Goal: Task Accomplishment & Management: Use online tool/utility

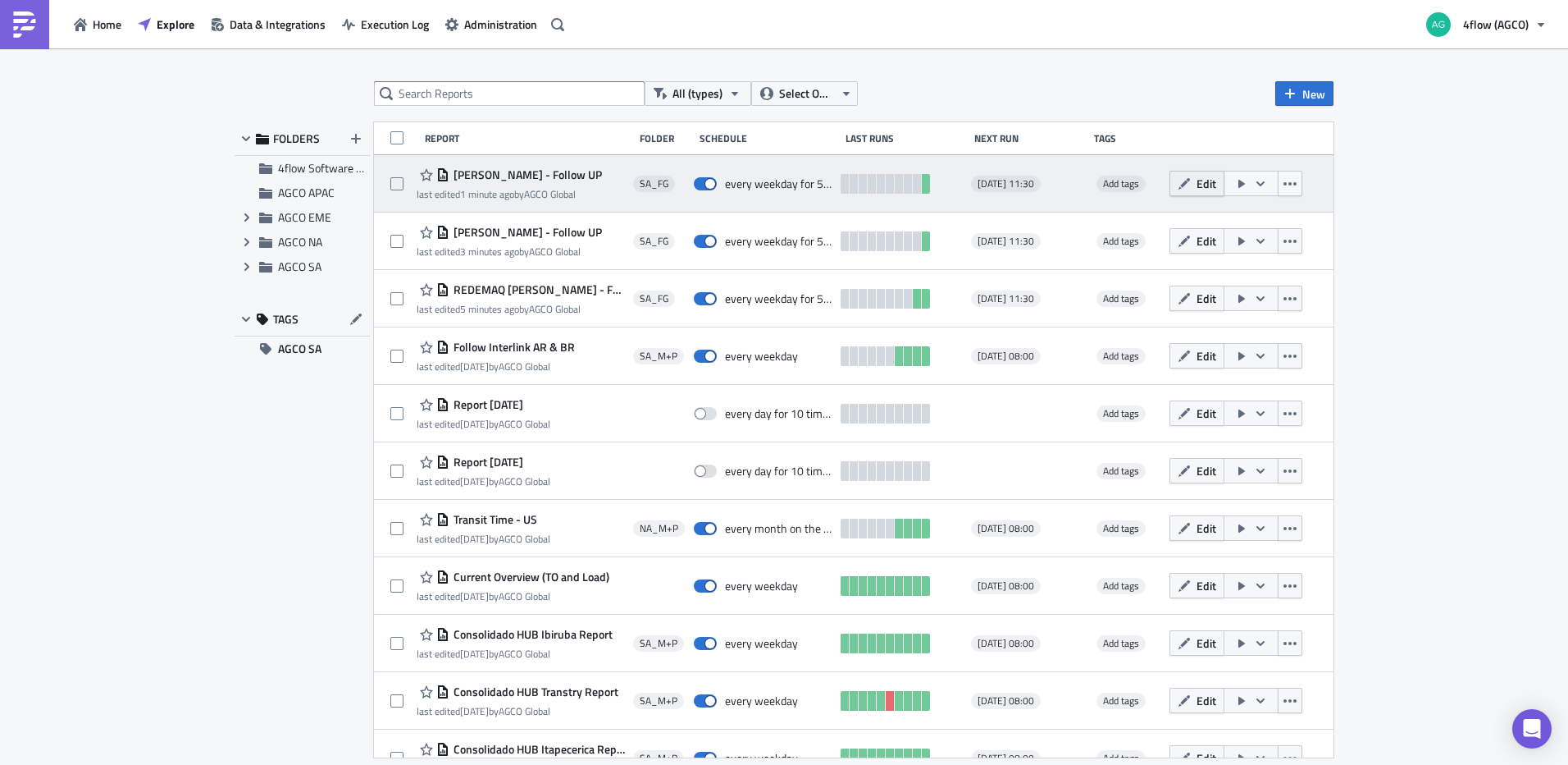
click at [1197, 187] on span "Edit" at bounding box center [1207, 183] width 20 height 17
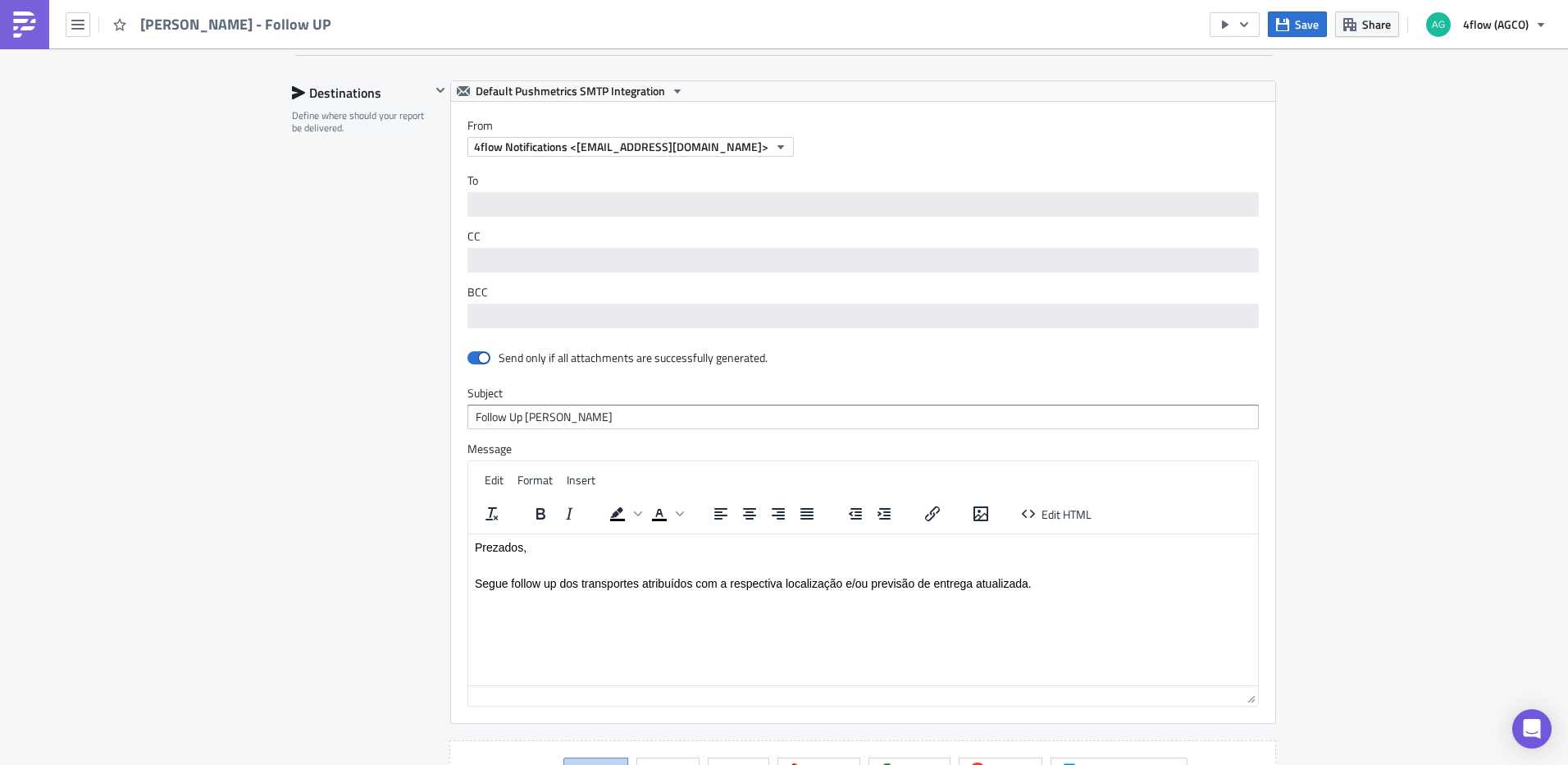
scroll to position [1148, 0]
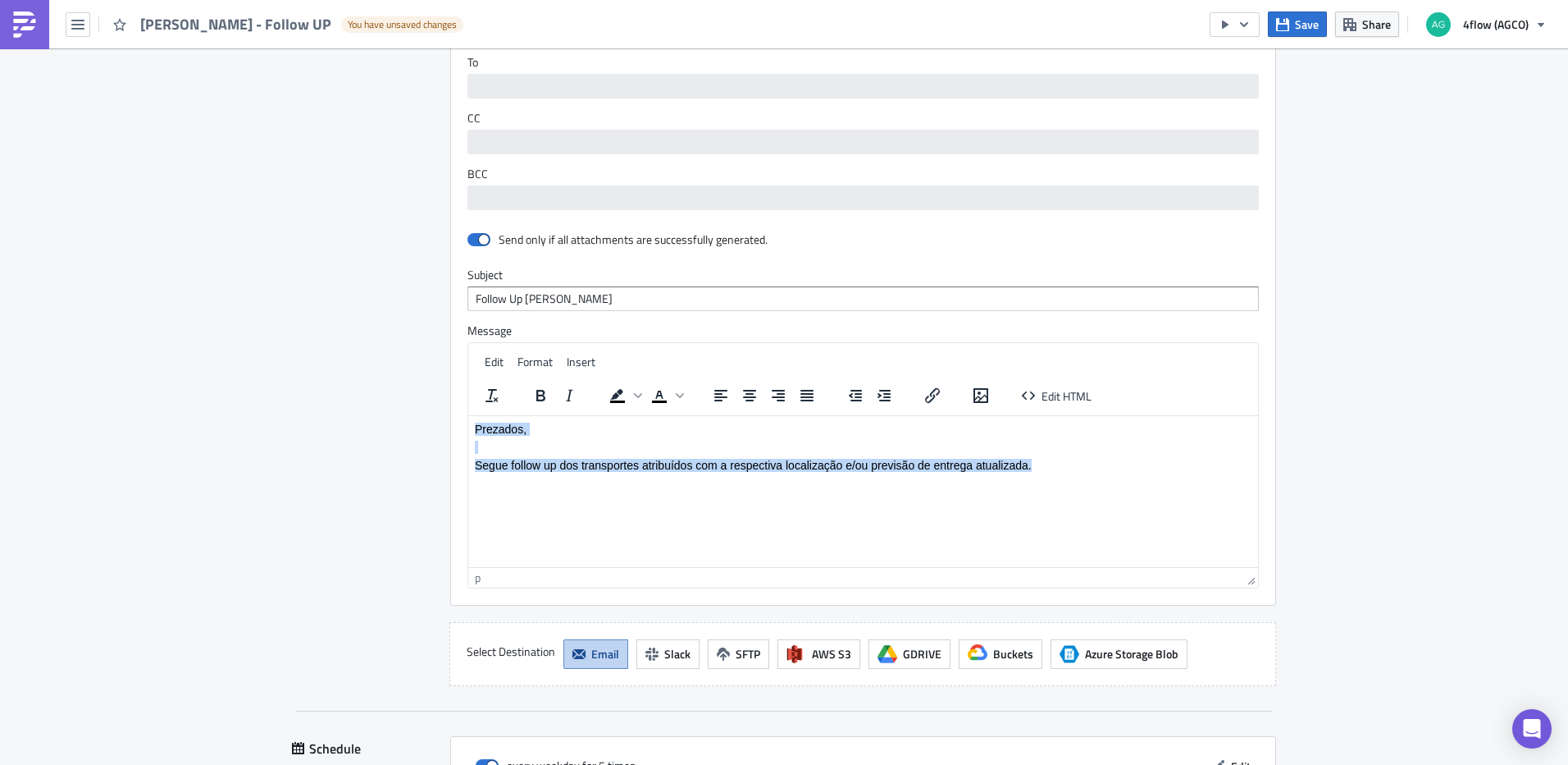
drag, startPoint x: 1056, startPoint y: 464, endPoint x: 473, endPoint y: 433, distance: 583.8
click at [473, 433] on html "Prezados, Segue follow up dos transportes atribuídos com a respectiva localizaç…" at bounding box center [863, 446] width 790 height 62
paste body "Rich Text Area. Press ALT-0 for help."
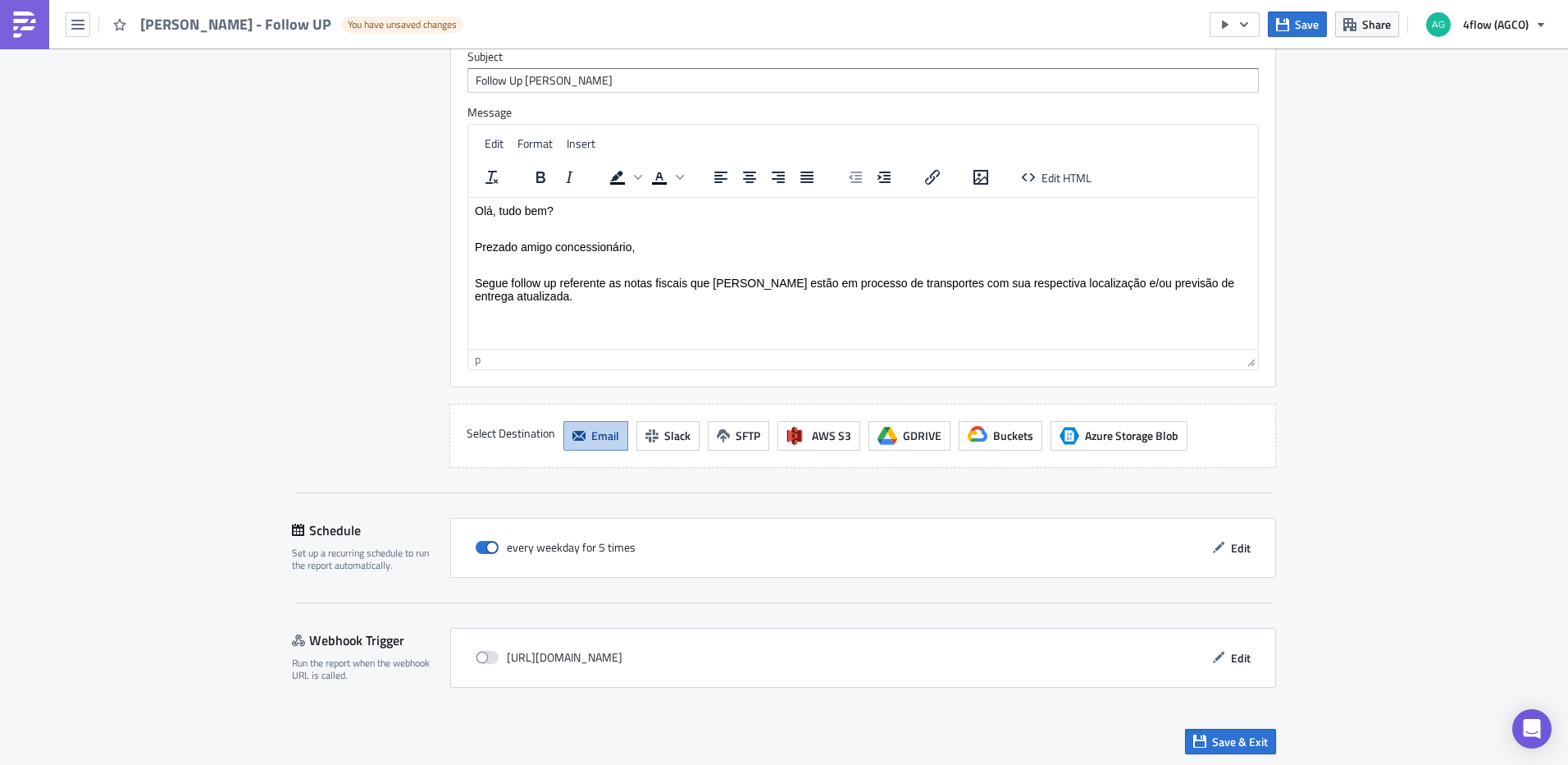
scroll to position [1370, 0]
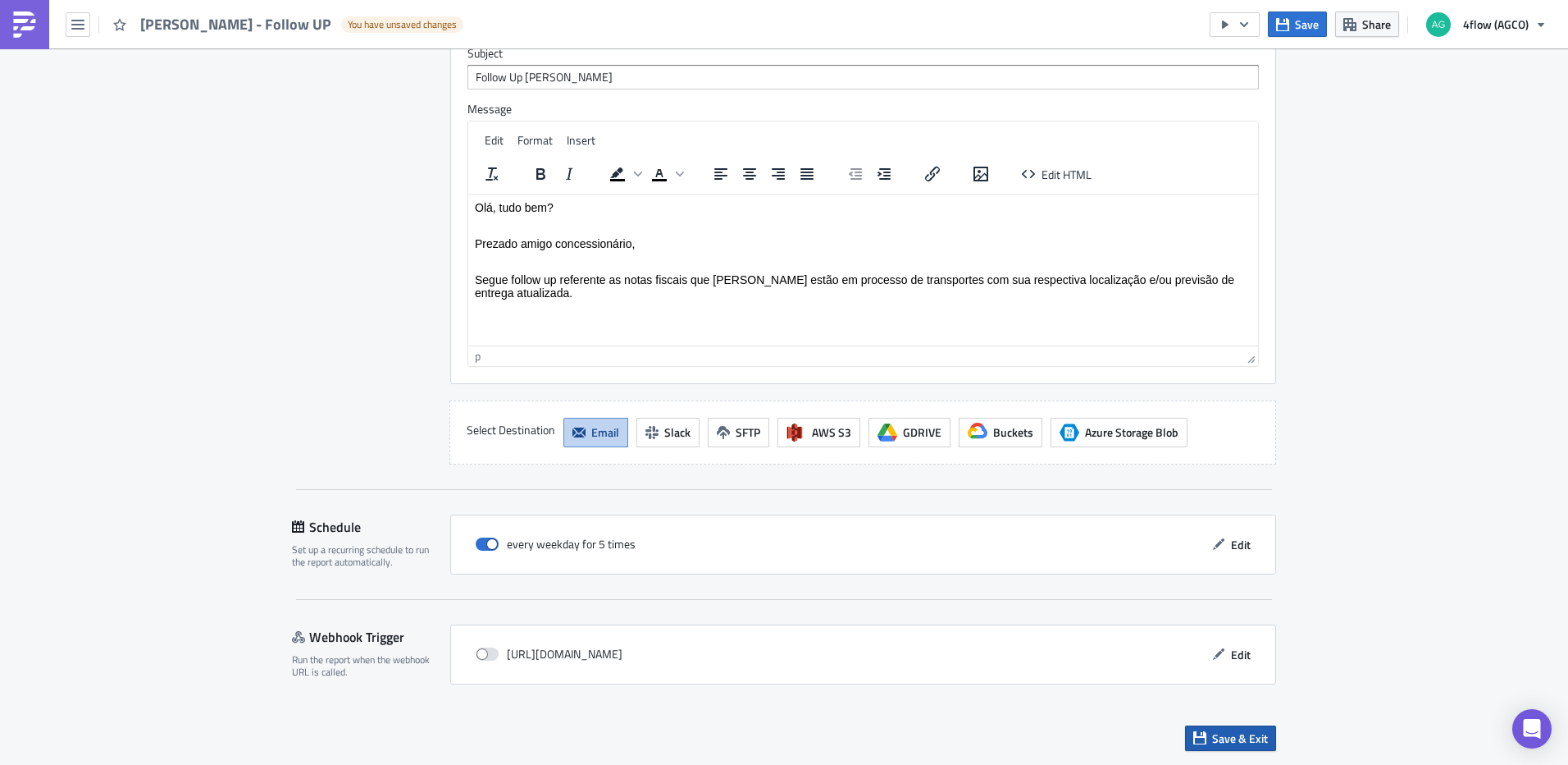
click at [1233, 748] on button "Save & Exit" at bounding box center [1230, 738] width 91 height 25
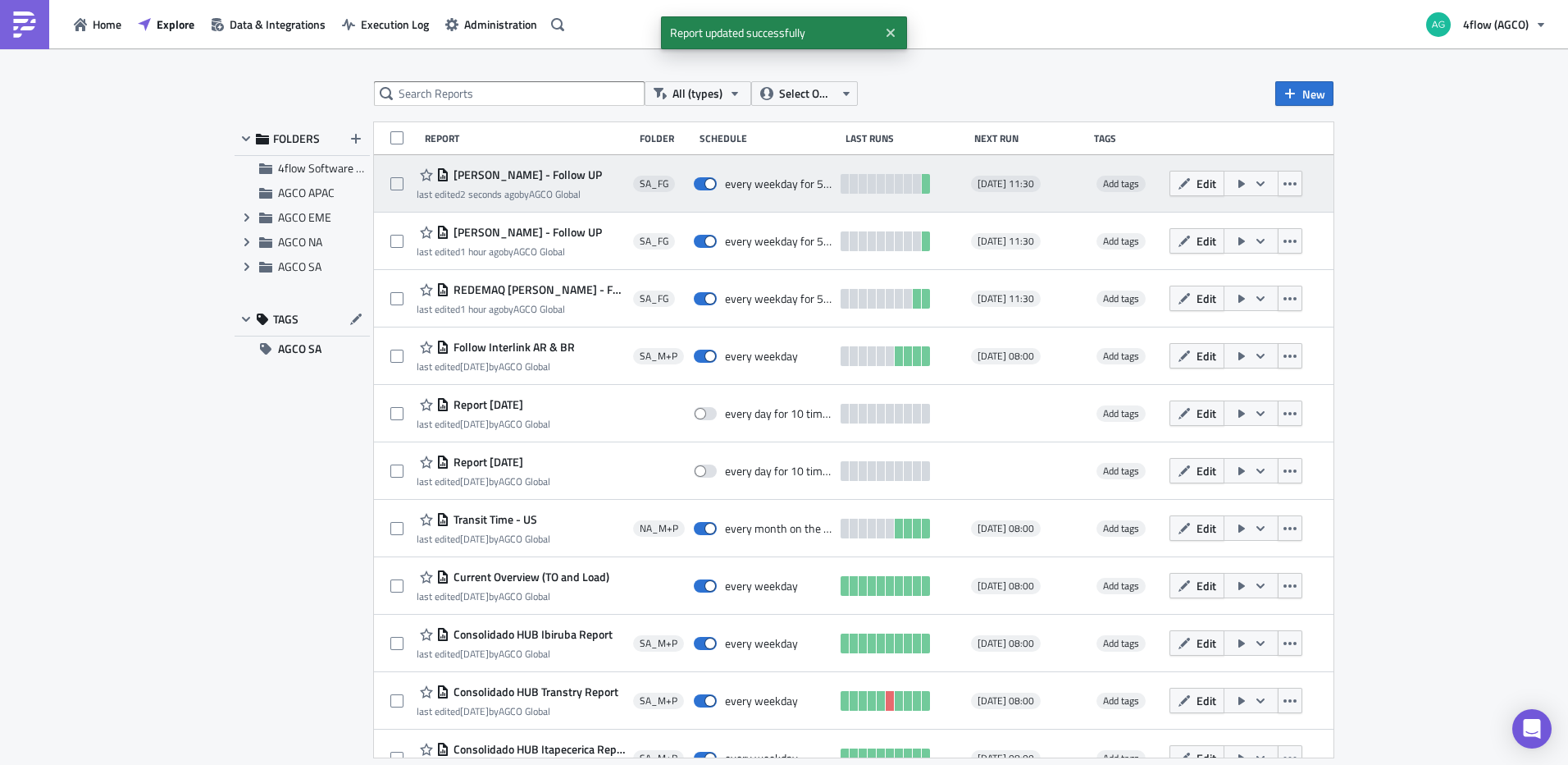
click at [1253, 181] on icon "button" at bounding box center [1260, 184] width 14 height 14
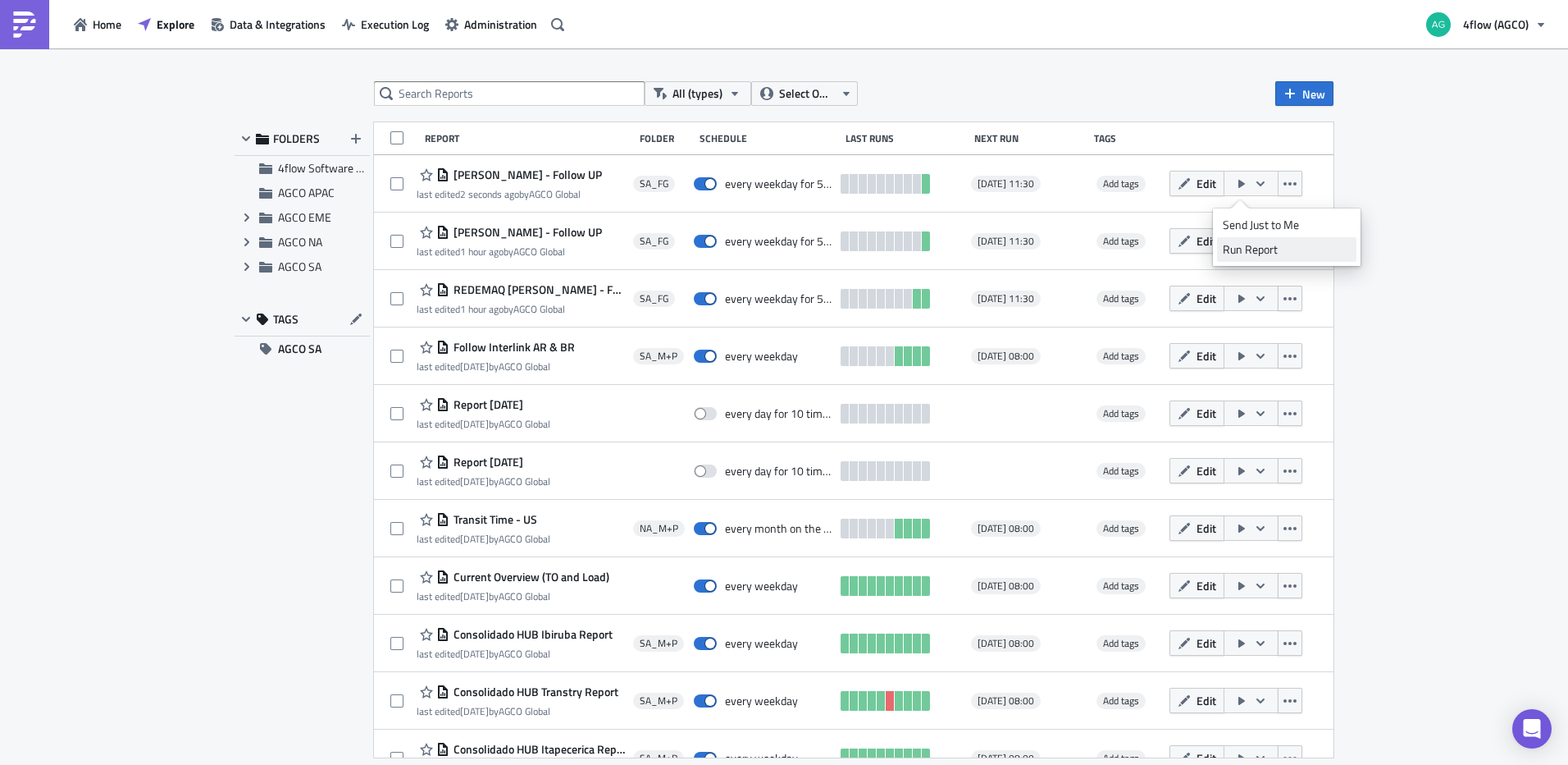
click at [1253, 250] on div "Run Report" at bounding box center [1287, 250] width 128 height 16
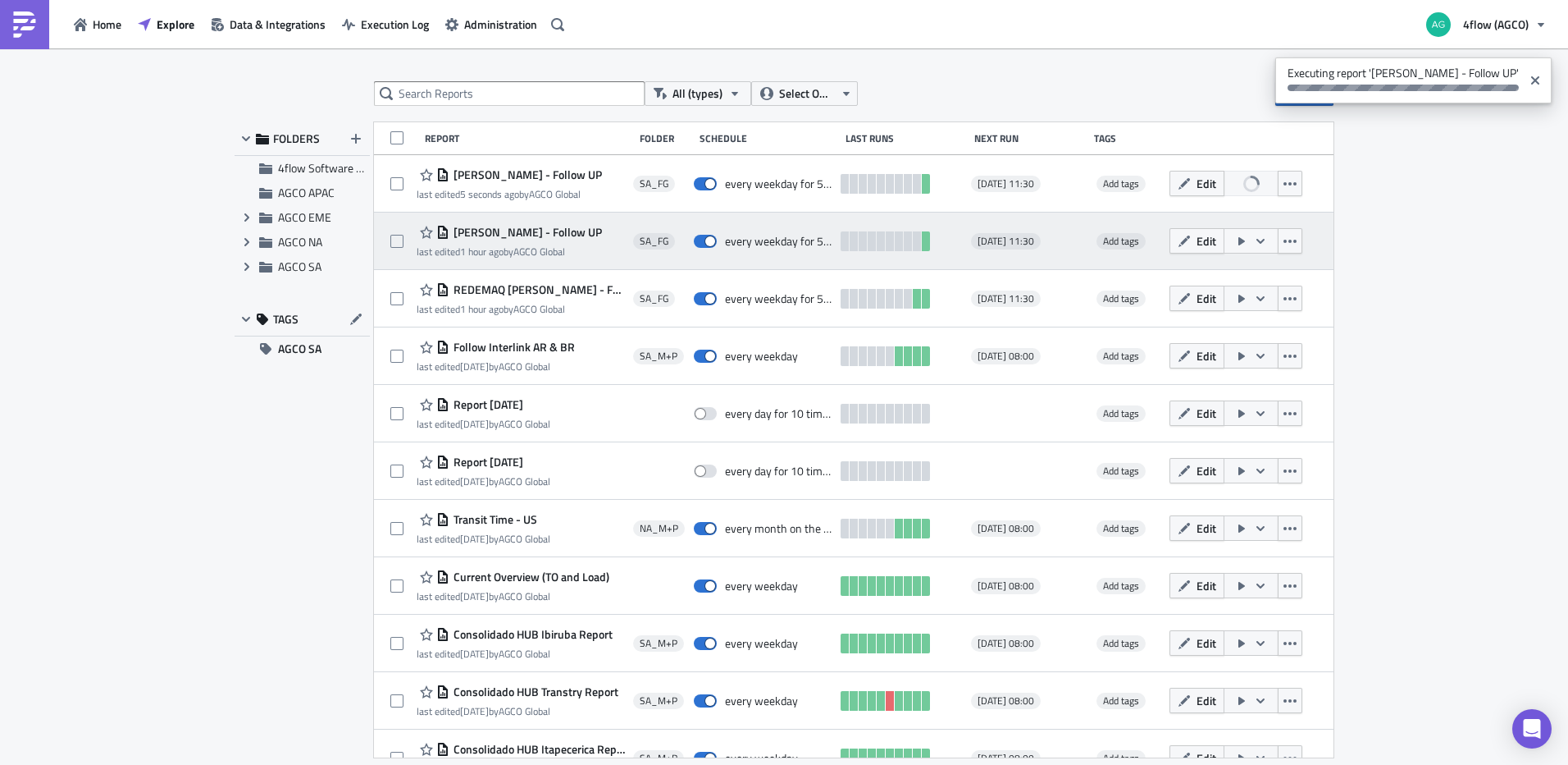
click at [542, 231] on span "[PERSON_NAME] - Follow UP" at bounding box center [525, 232] width 153 height 14
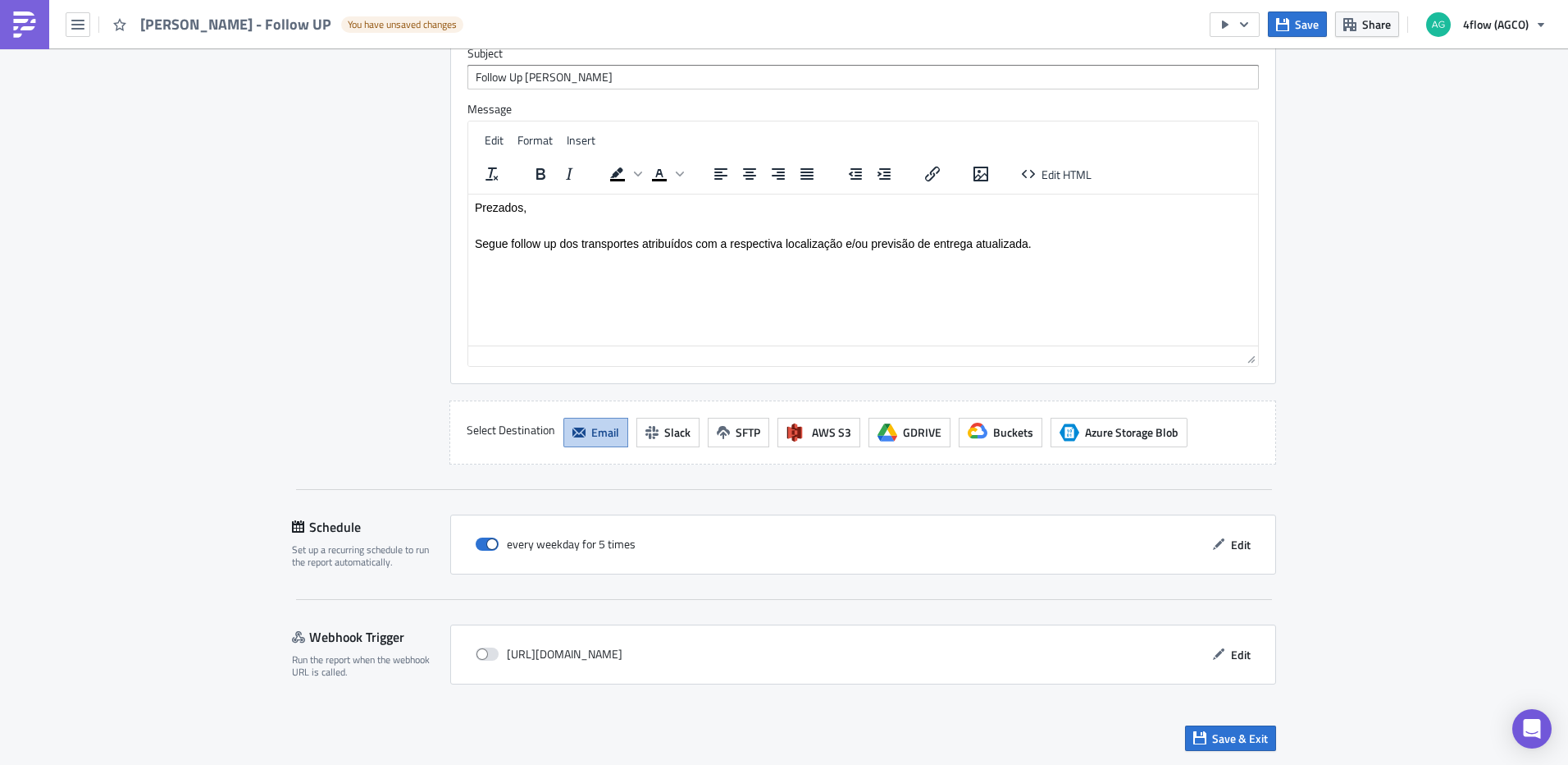
scroll to position [1124, 0]
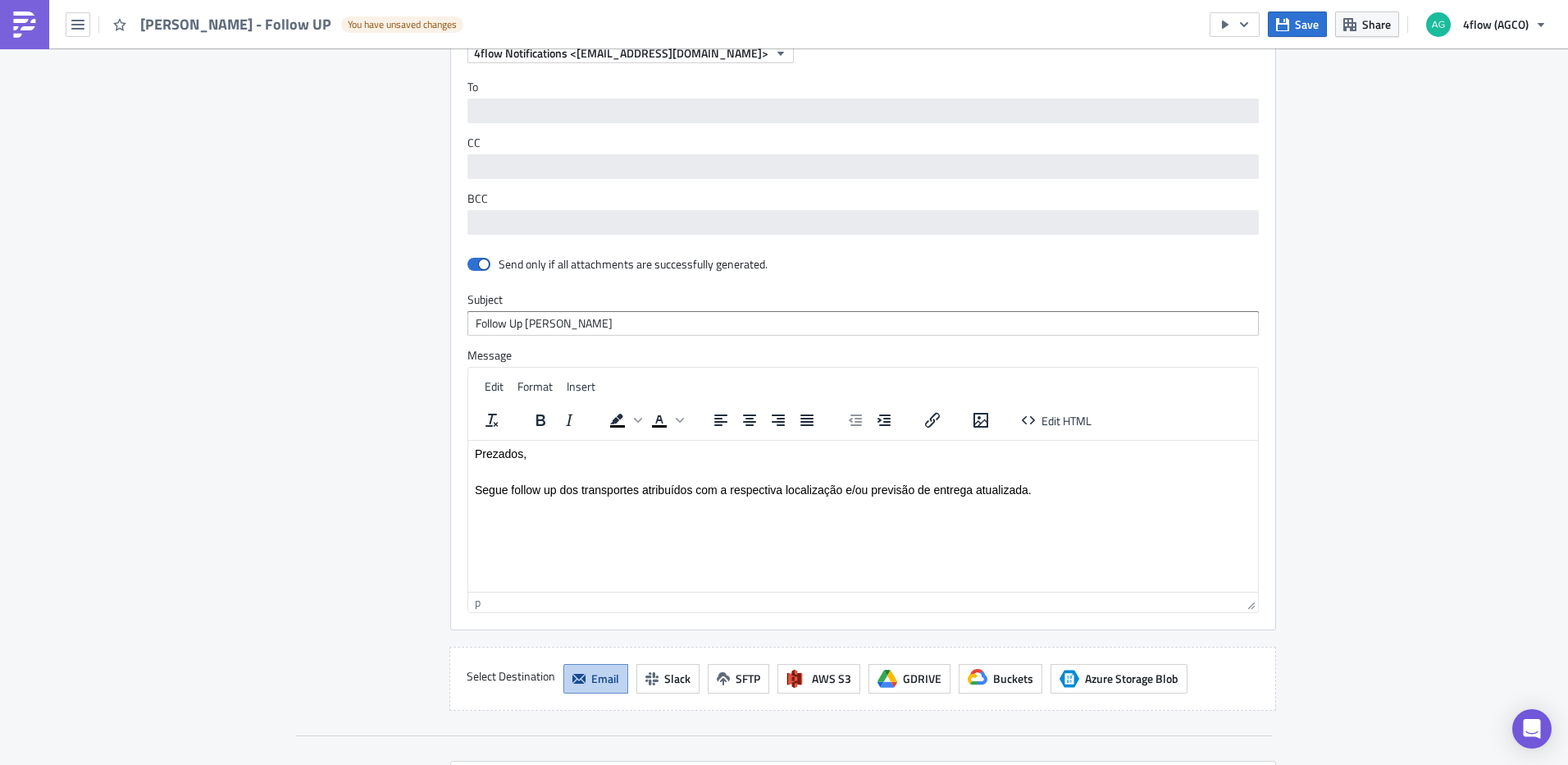
drag, startPoint x: 1065, startPoint y: 496, endPoint x: 803, endPoint y: 493, distance: 262.0
click at [803, 493] on html "Prezados, Segue follow up dos transportes atribuídos com a respectiva localizaç…" at bounding box center [863, 470] width 790 height 62
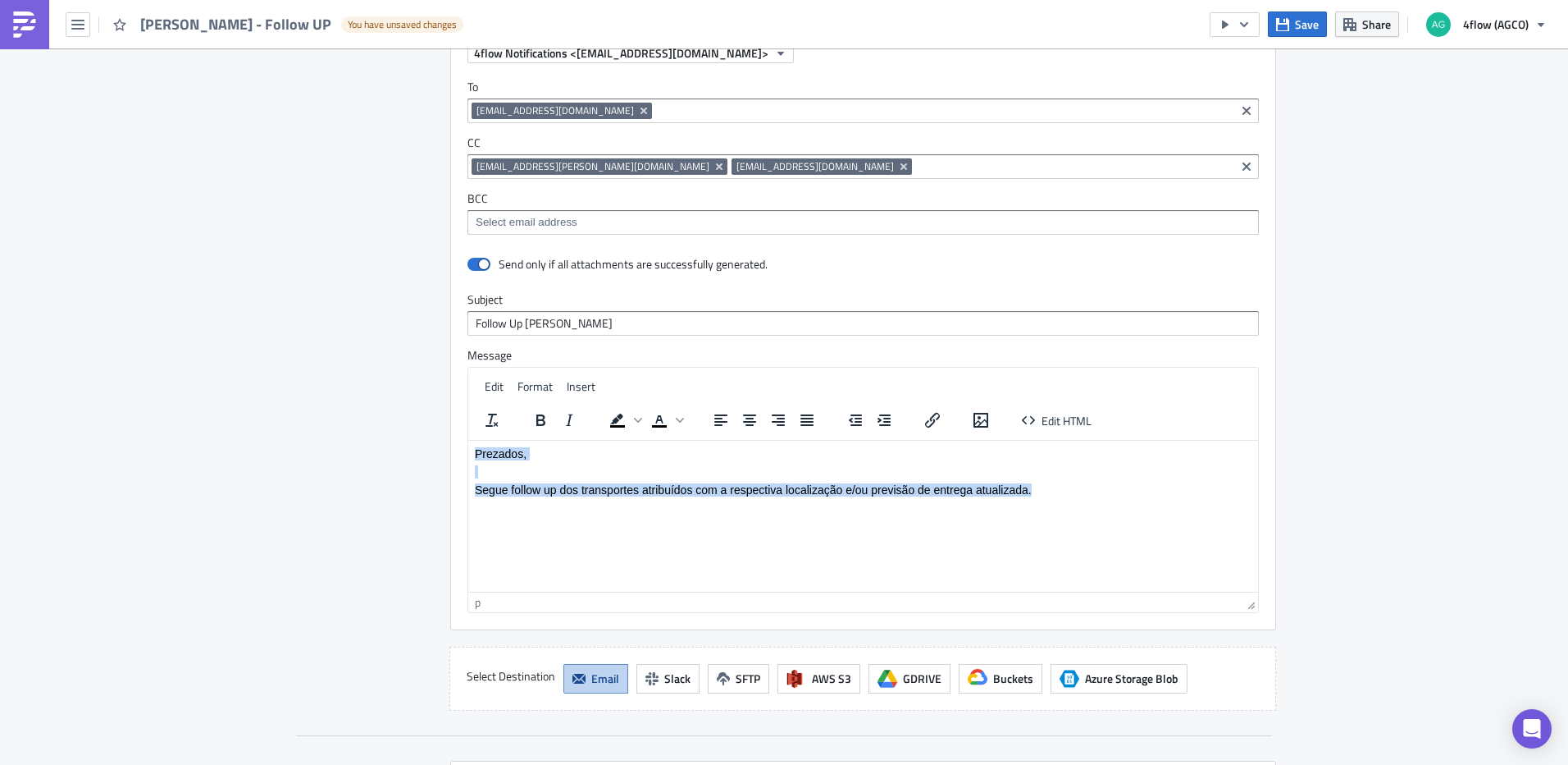
drag, startPoint x: 1032, startPoint y: 487, endPoint x: 473, endPoint y: 447, distance: 560.4
click at [473, 447] on html "Prezados, Segue follow up dos transportes atribuídos com a respectiva localizaç…" at bounding box center [863, 470] width 790 height 62
paste body "Rich Text Area. Press ALT-0 for help."
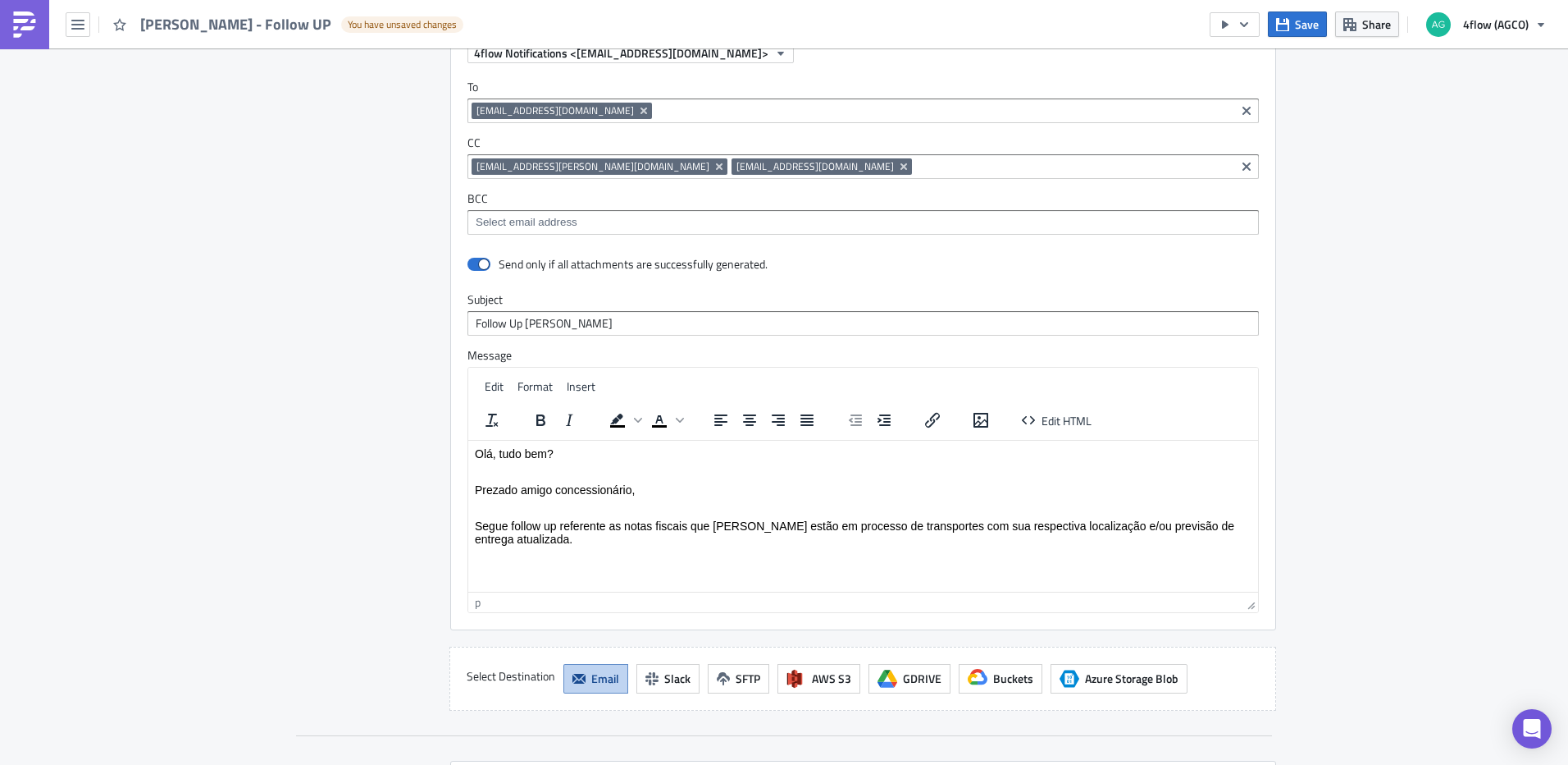
scroll to position [1370, 0]
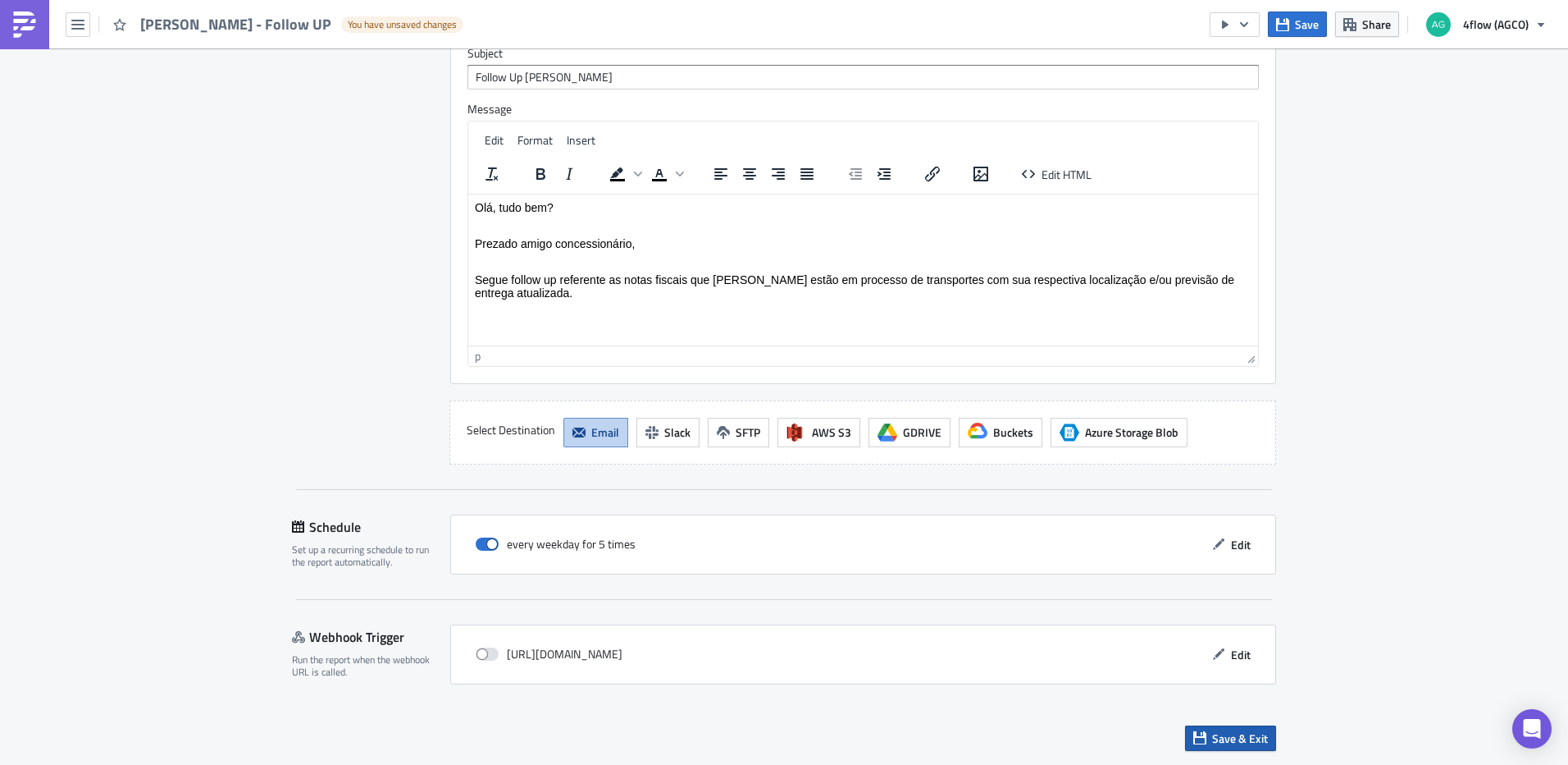
click at [1227, 737] on span "Save & Exit" at bounding box center [1240, 737] width 56 height 17
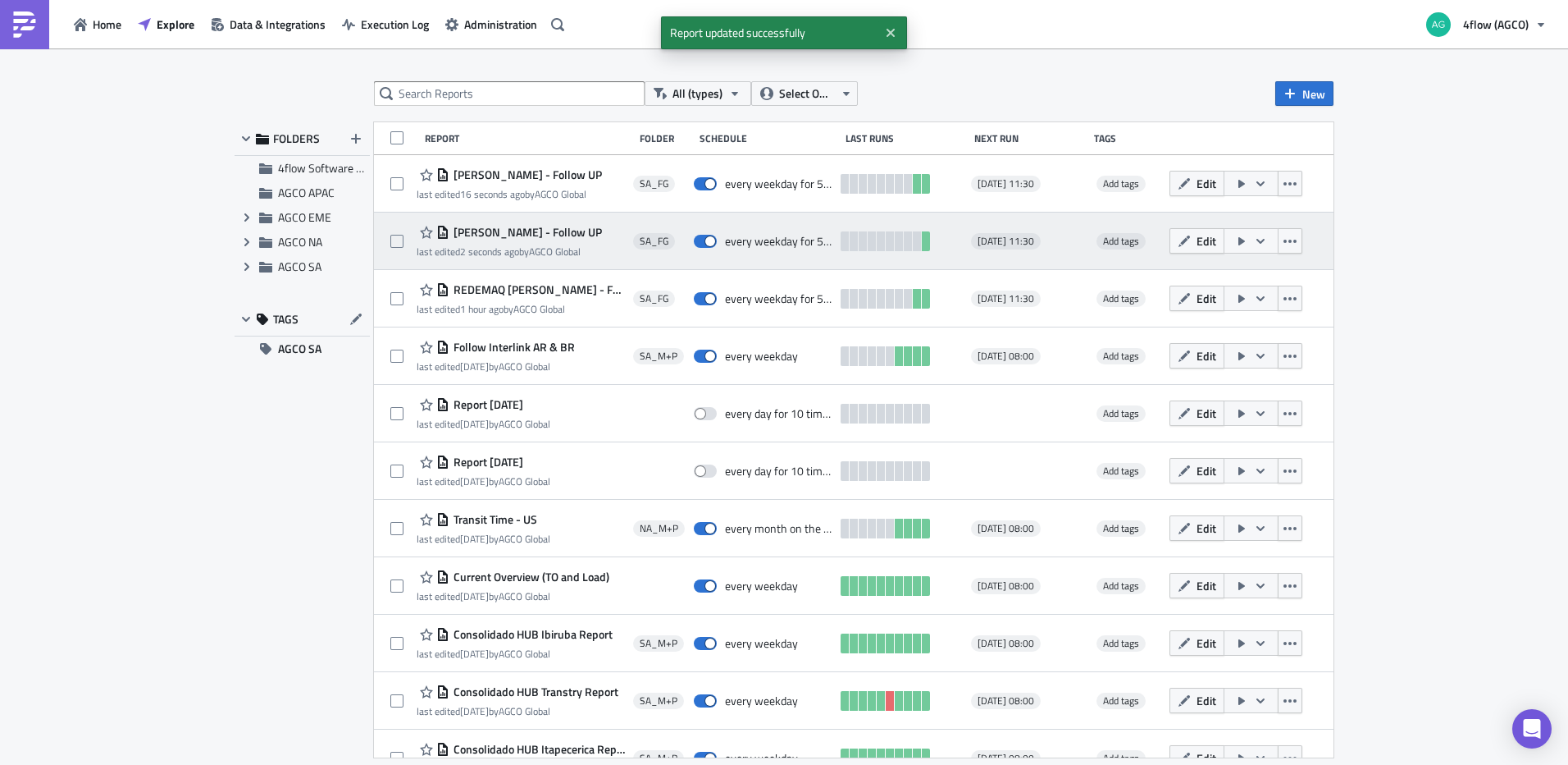
click at [1253, 244] on icon "button" at bounding box center [1260, 241] width 14 height 14
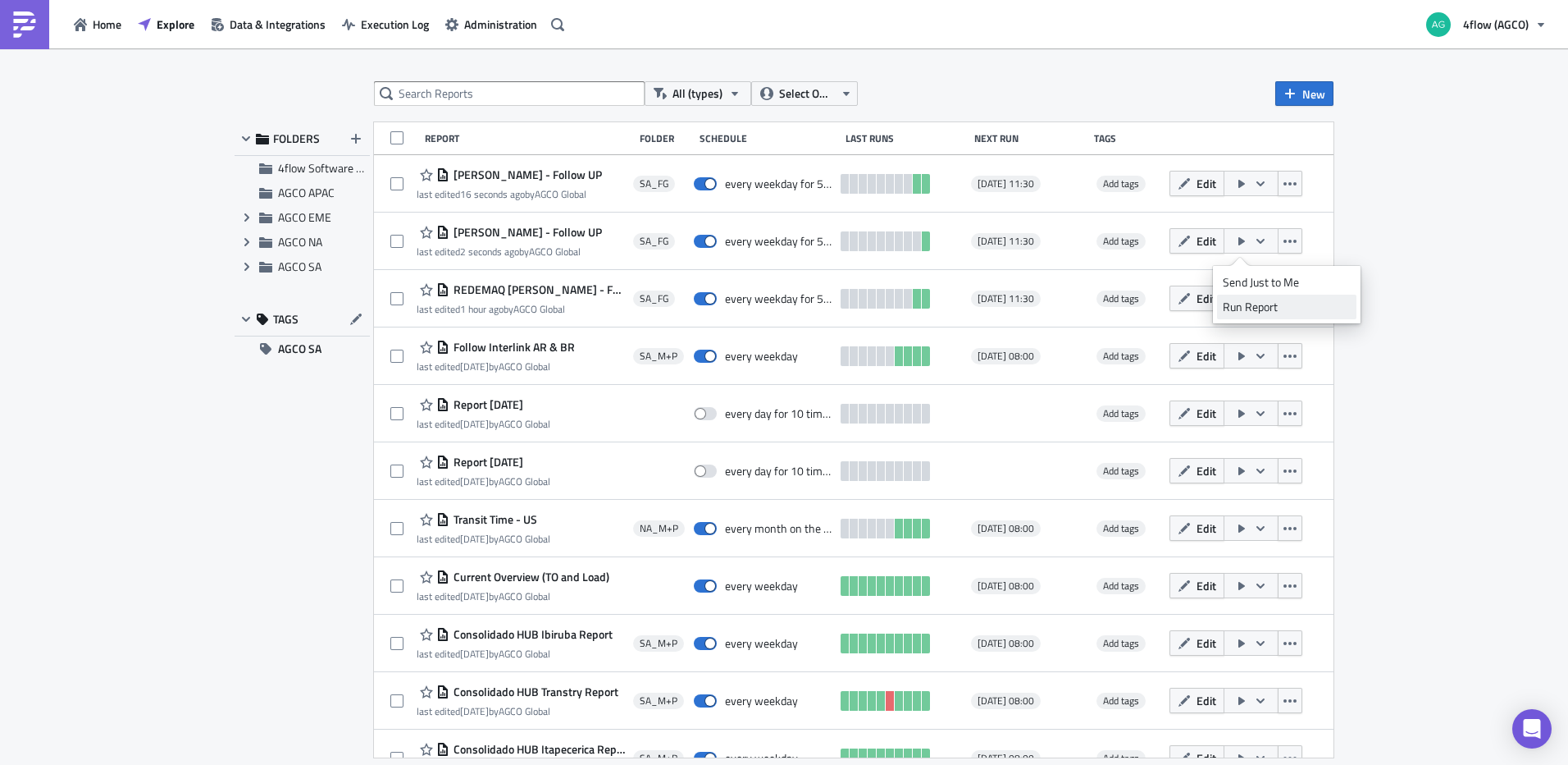
click at [1253, 301] on div "Run Report" at bounding box center [1287, 307] width 128 height 16
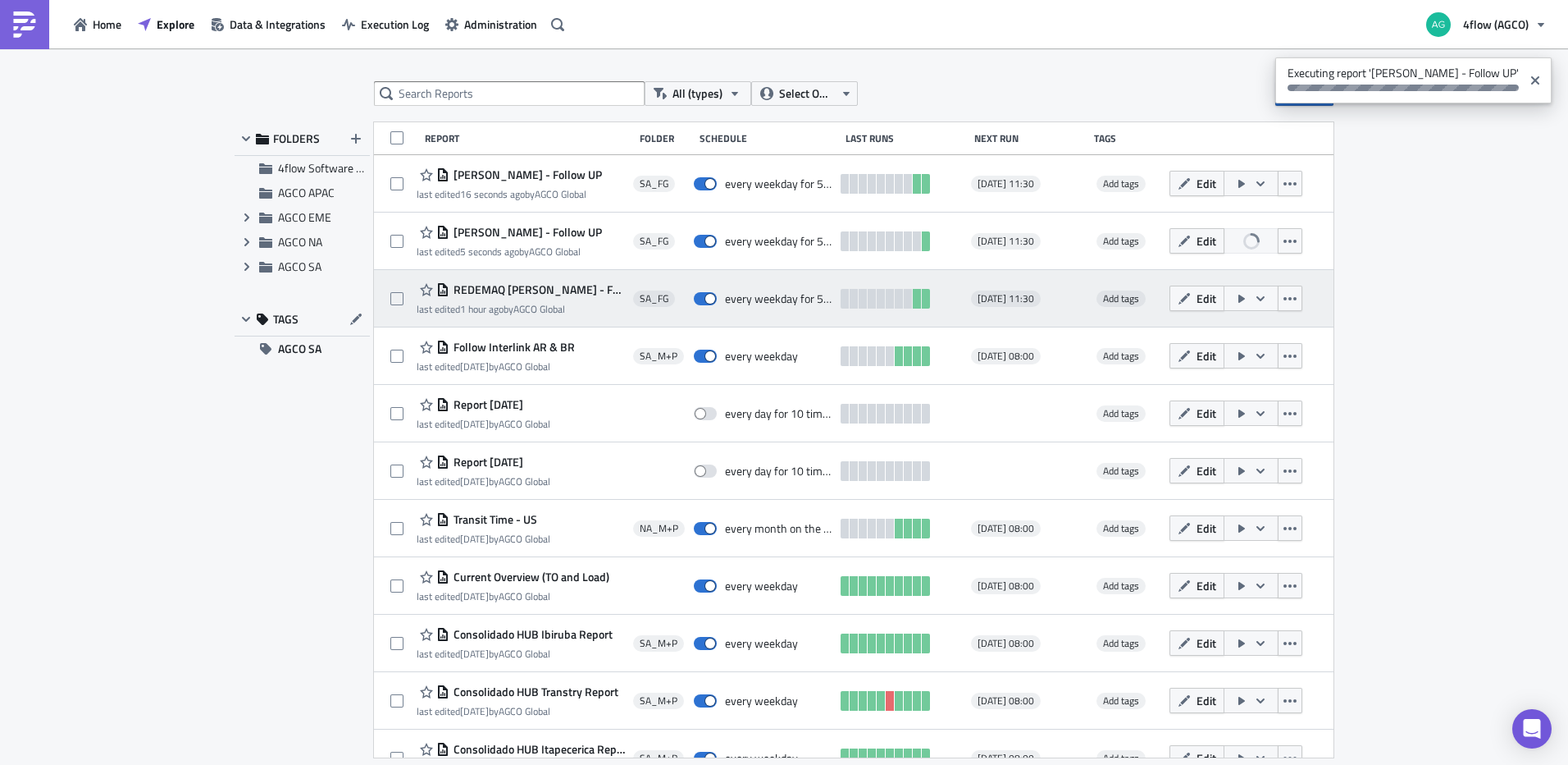
click at [559, 289] on span "REDEMAQ [PERSON_NAME] - Follow UP" at bounding box center [537, 289] width 175 height 14
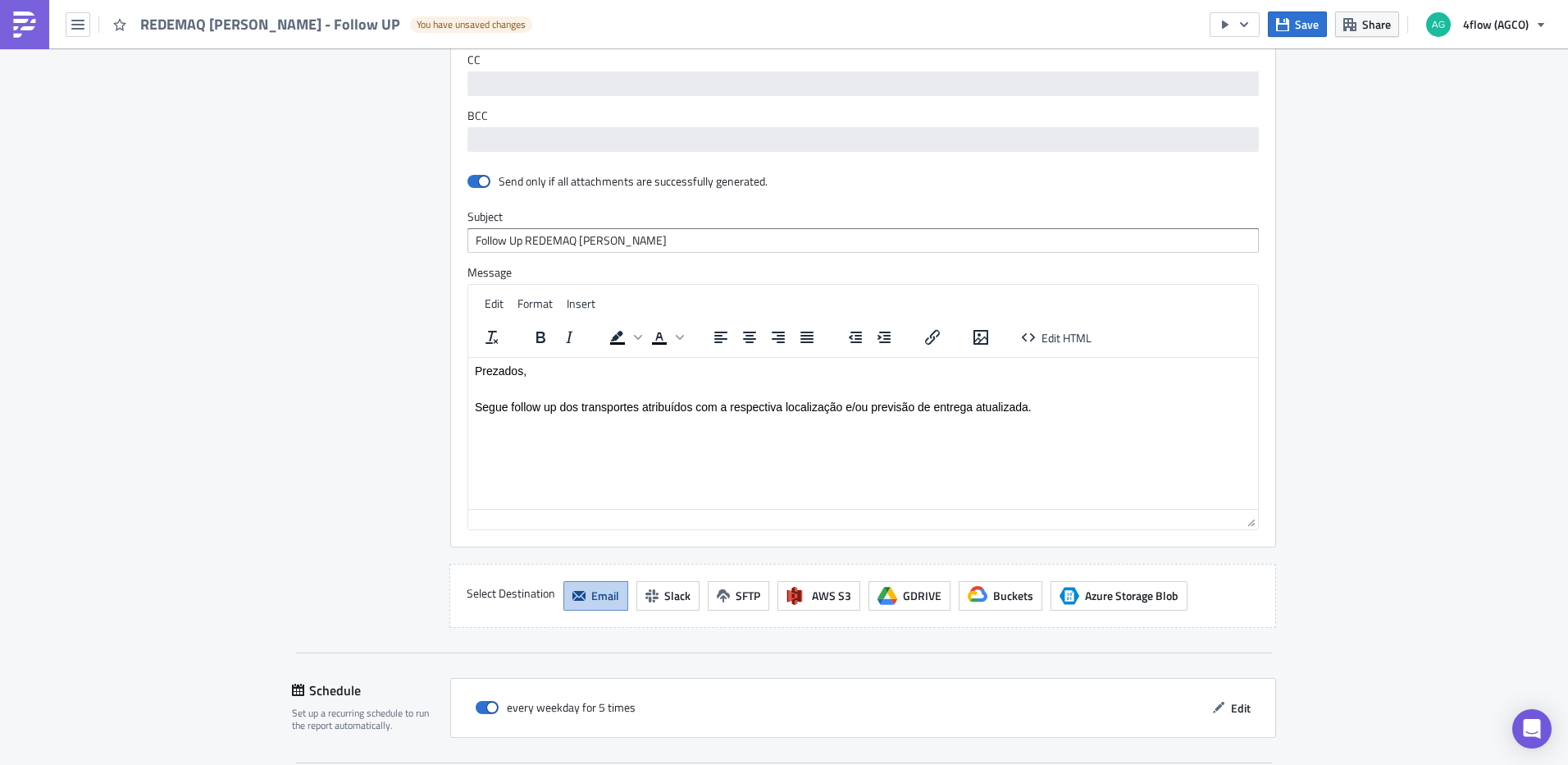
scroll to position [1206, 0]
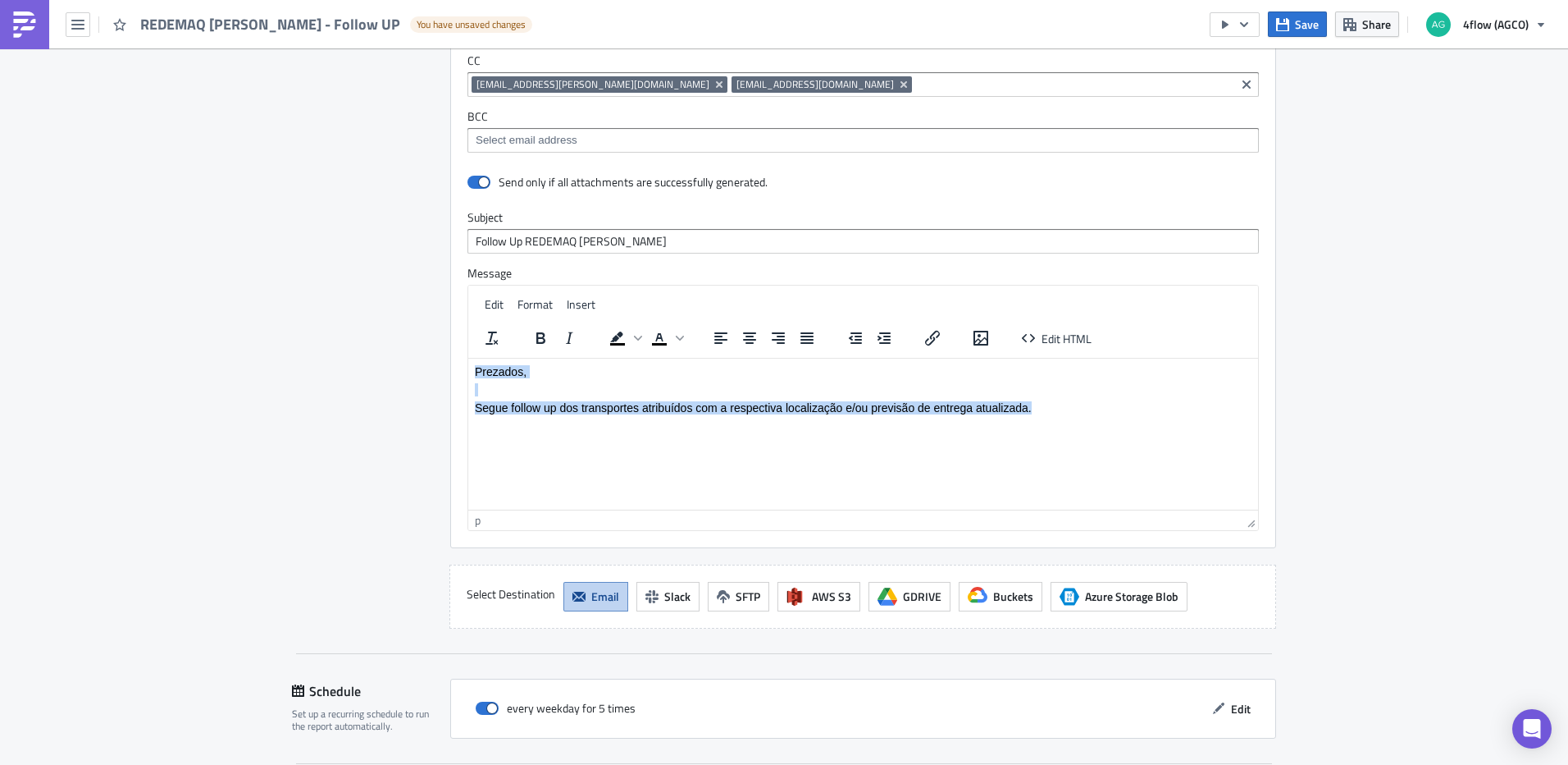
drag, startPoint x: 1042, startPoint y: 409, endPoint x: 915, endPoint y: 728, distance: 343.4
click at [468, 369] on html "Prezados, Segue follow up dos transportes atribuídos com a respectiva localizaç…" at bounding box center [863, 389] width 790 height 62
paste body "Rich Text Area. Press ALT-0 for help."
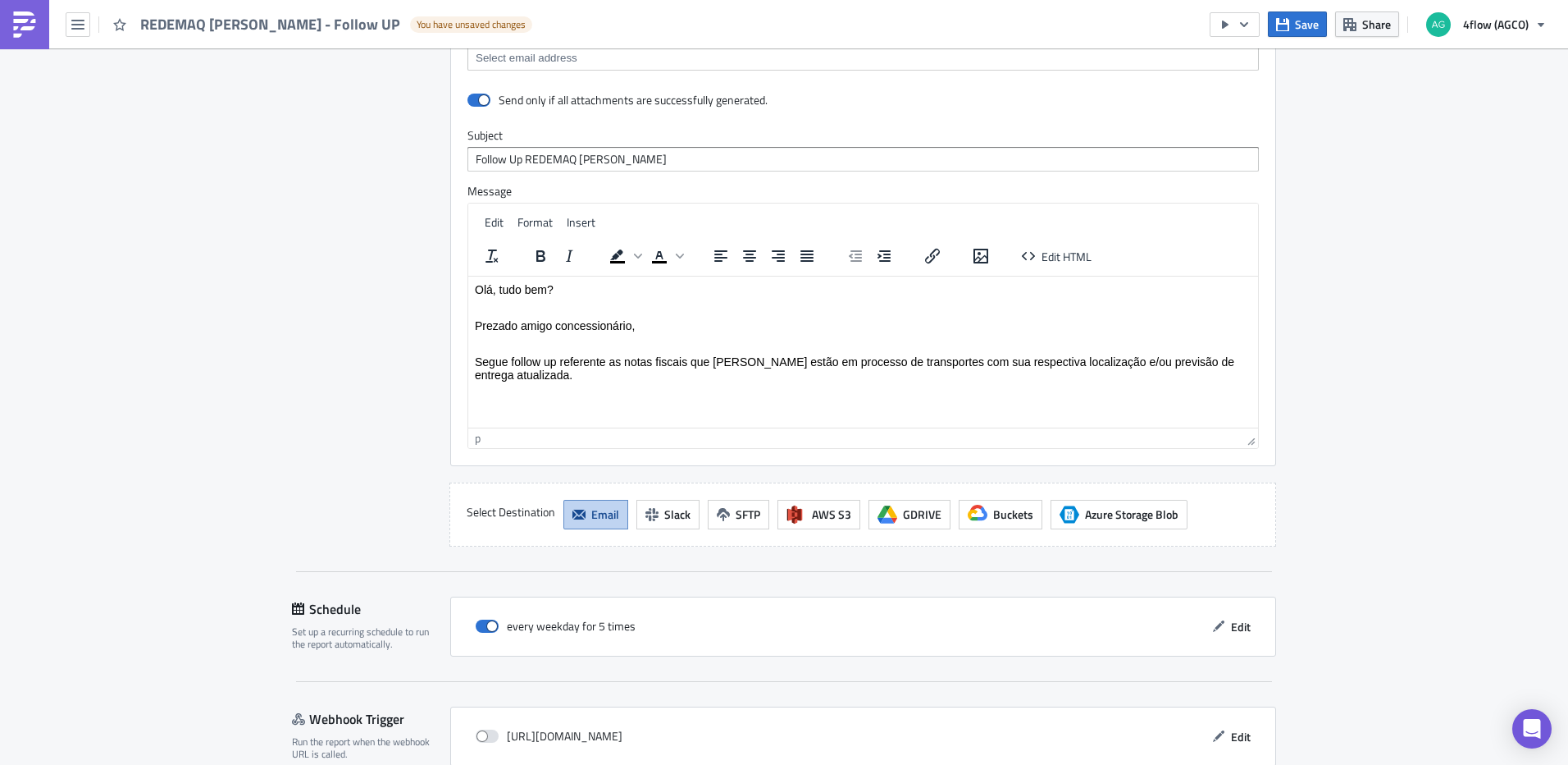
scroll to position [1370, 0]
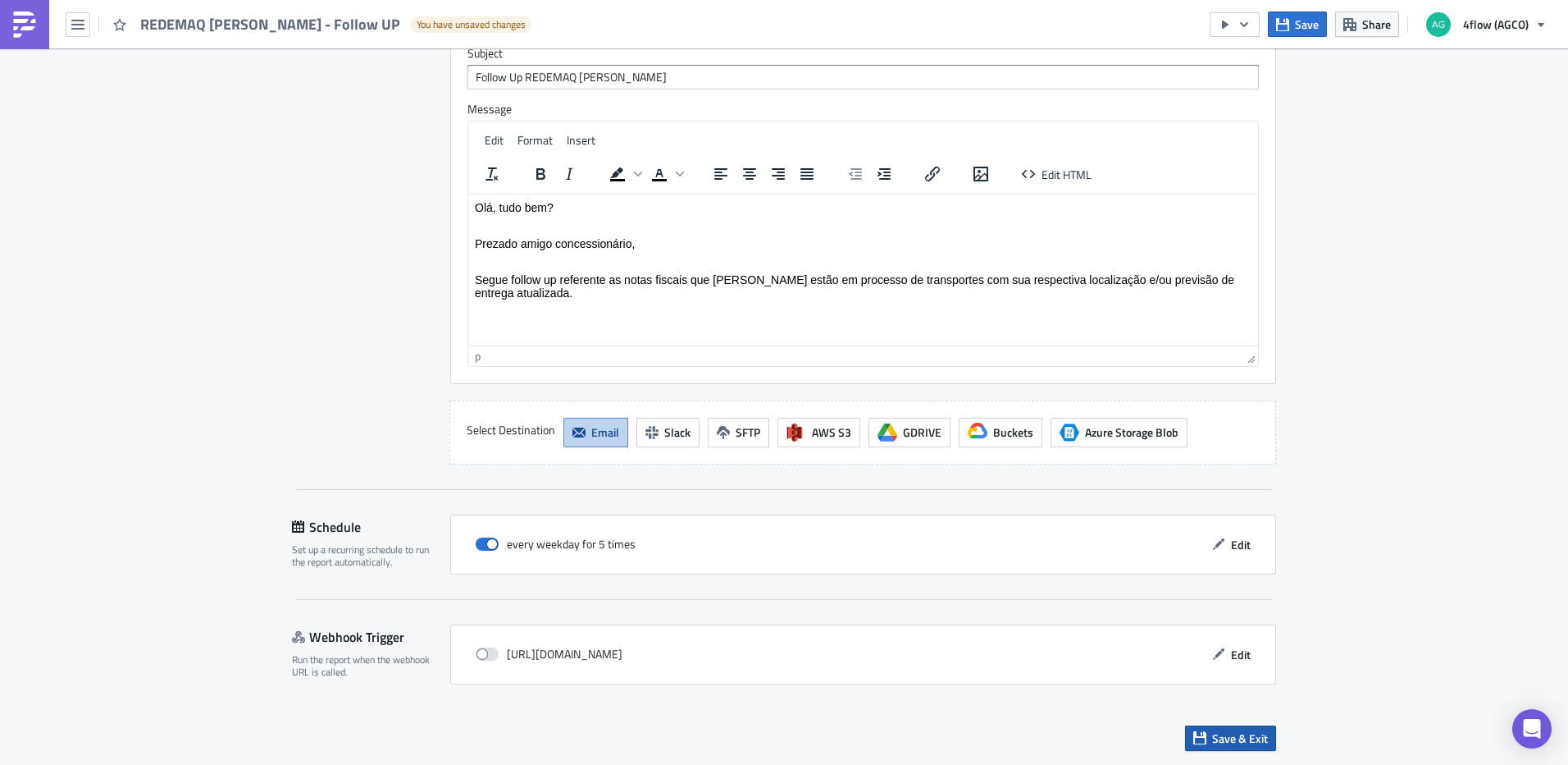
click at [1227, 734] on span "Save & Exit" at bounding box center [1240, 737] width 56 height 17
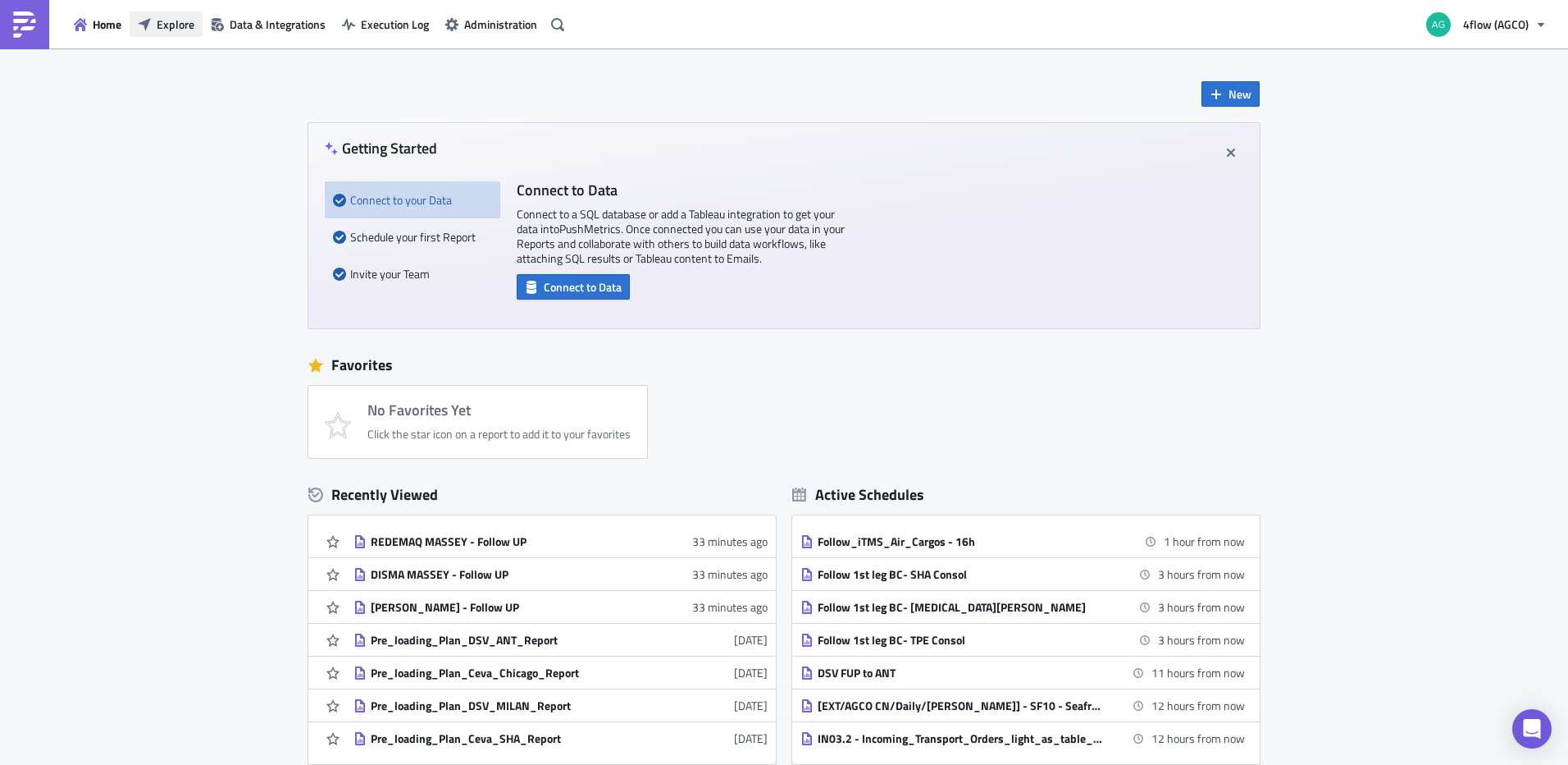
click at [189, 24] on span "Explore" at bounding box center [175, 24] width 38 height 17
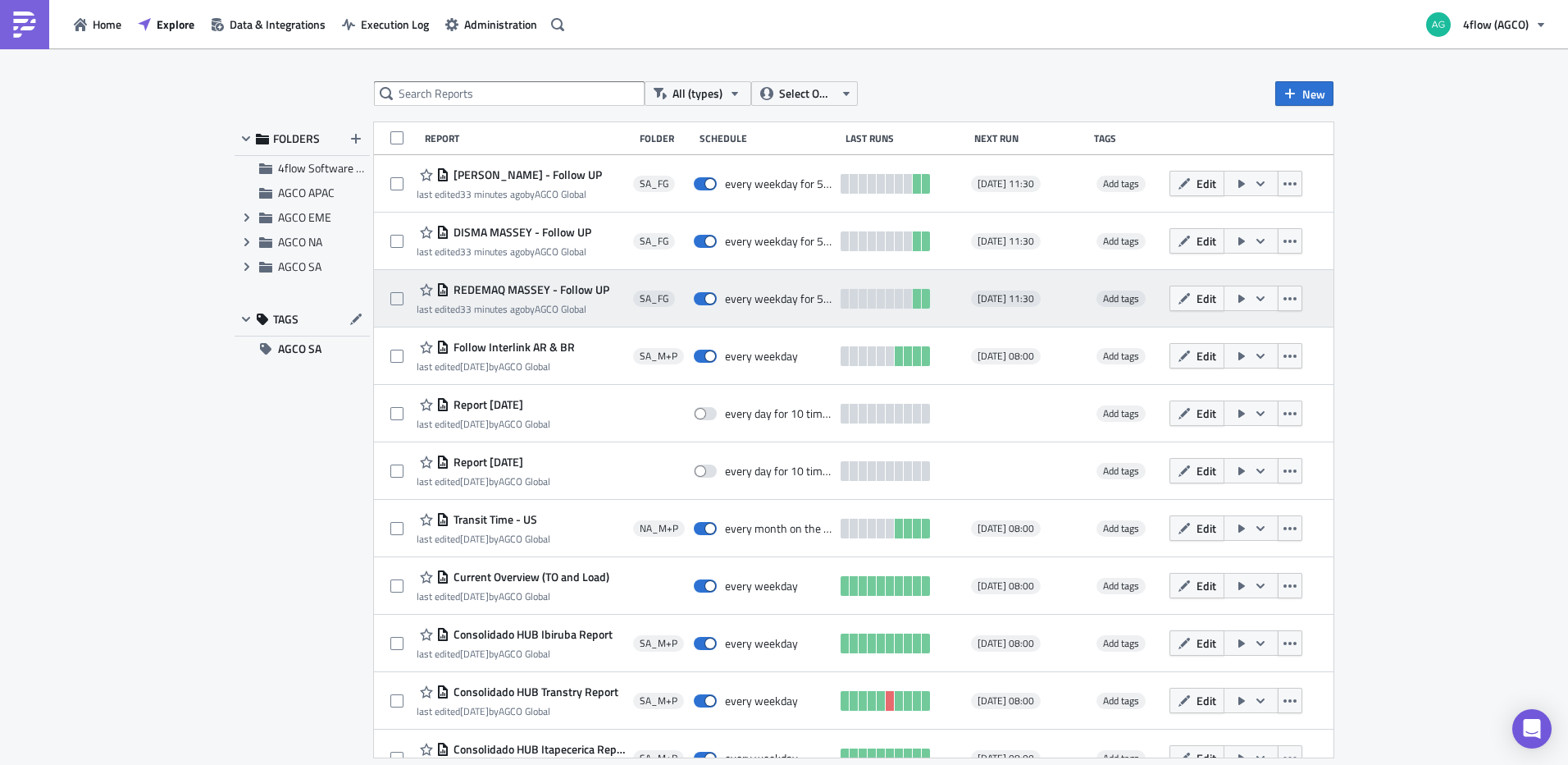
click at [567, 287] on span "REDEMAQ [PERSON_NAME] - Follow UP" at bounding box center [529, 289] width 160 height 14
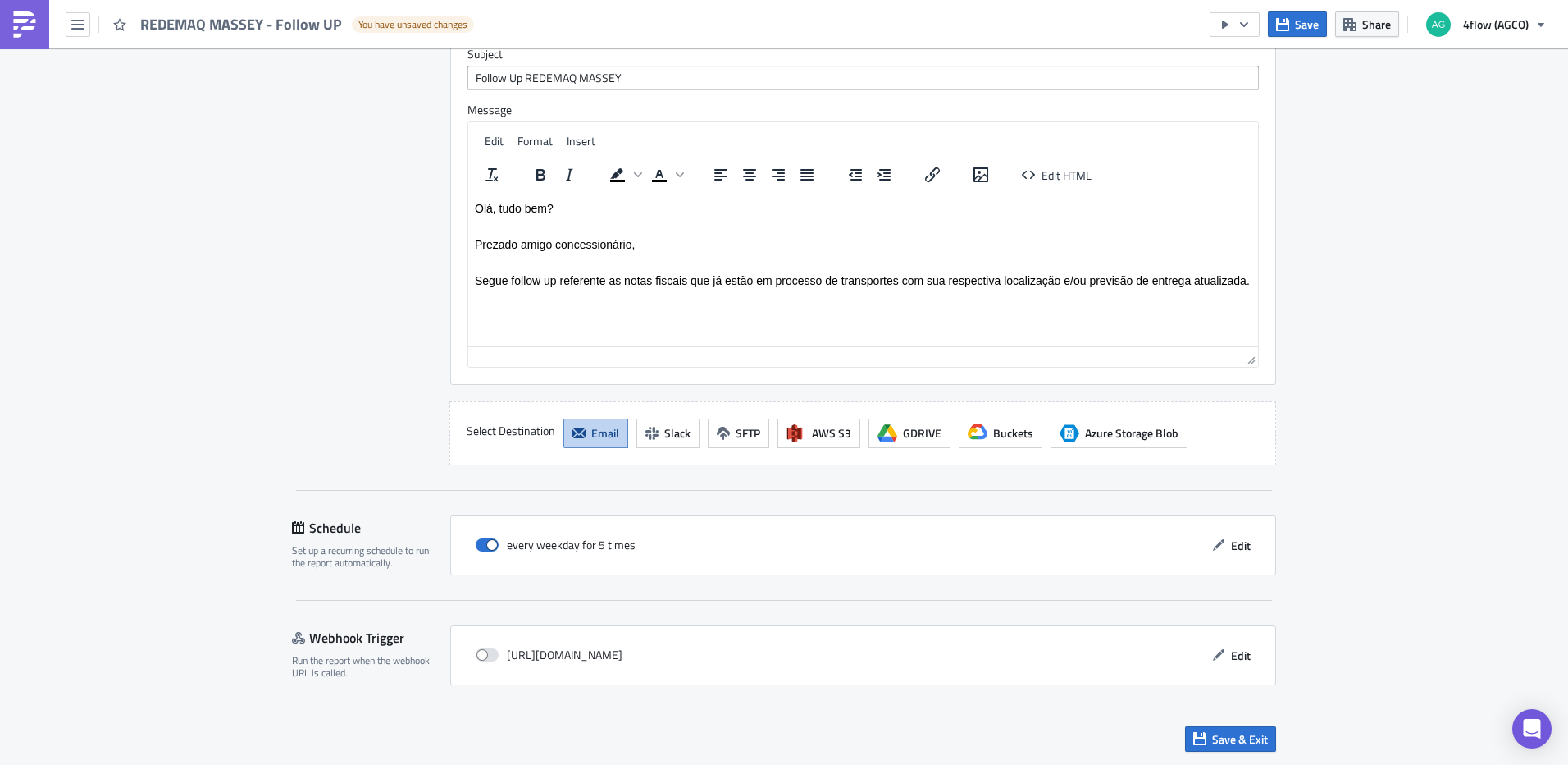
scroll to position [1370, 0]
click at [1223, 744] on span "Save & Exit" at bounding box center [1240, 737] width 56 height 17
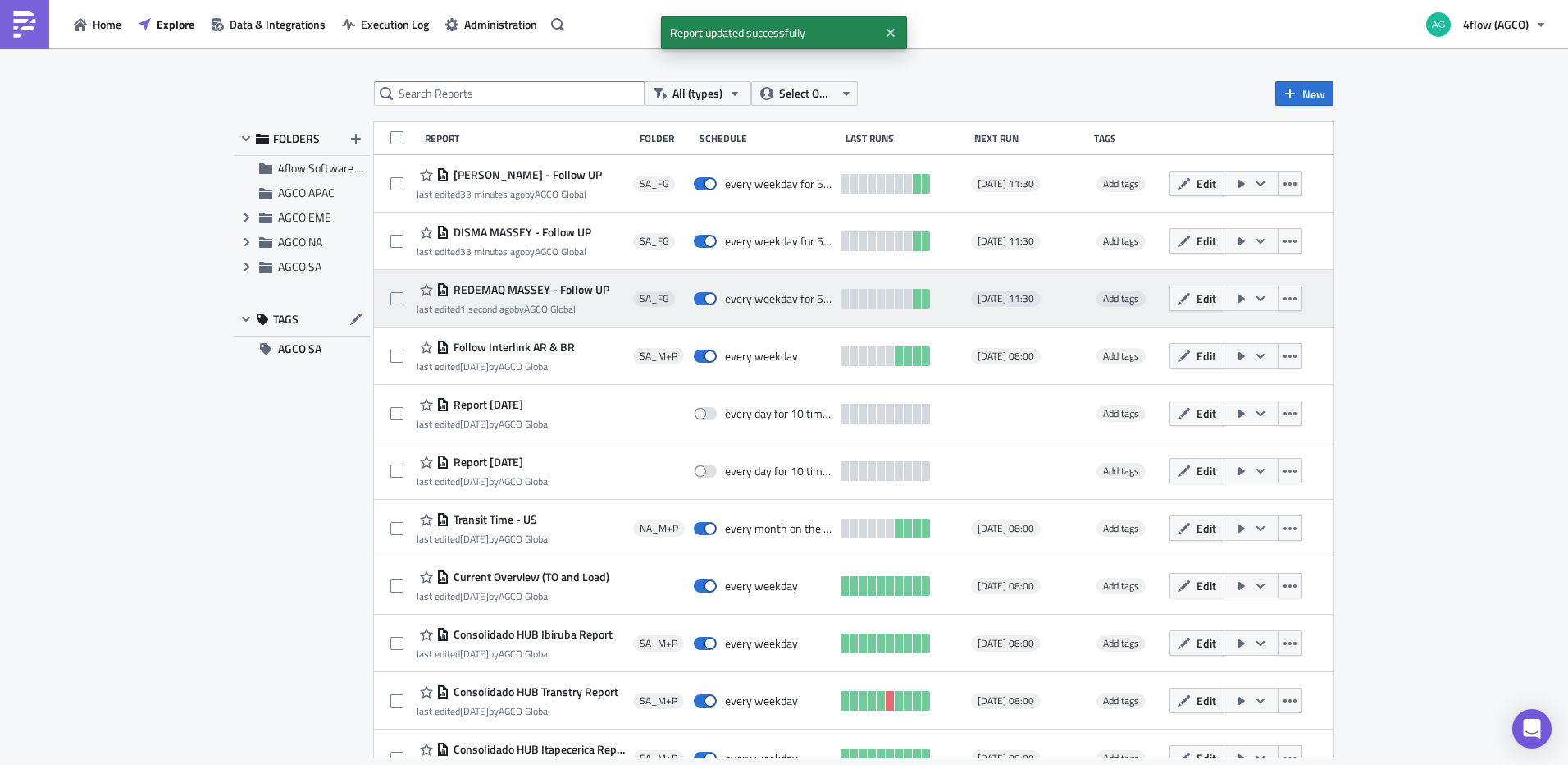
click at [1256, 299] on icon "button" at bounding box center [1260, 298] width 8 height 5
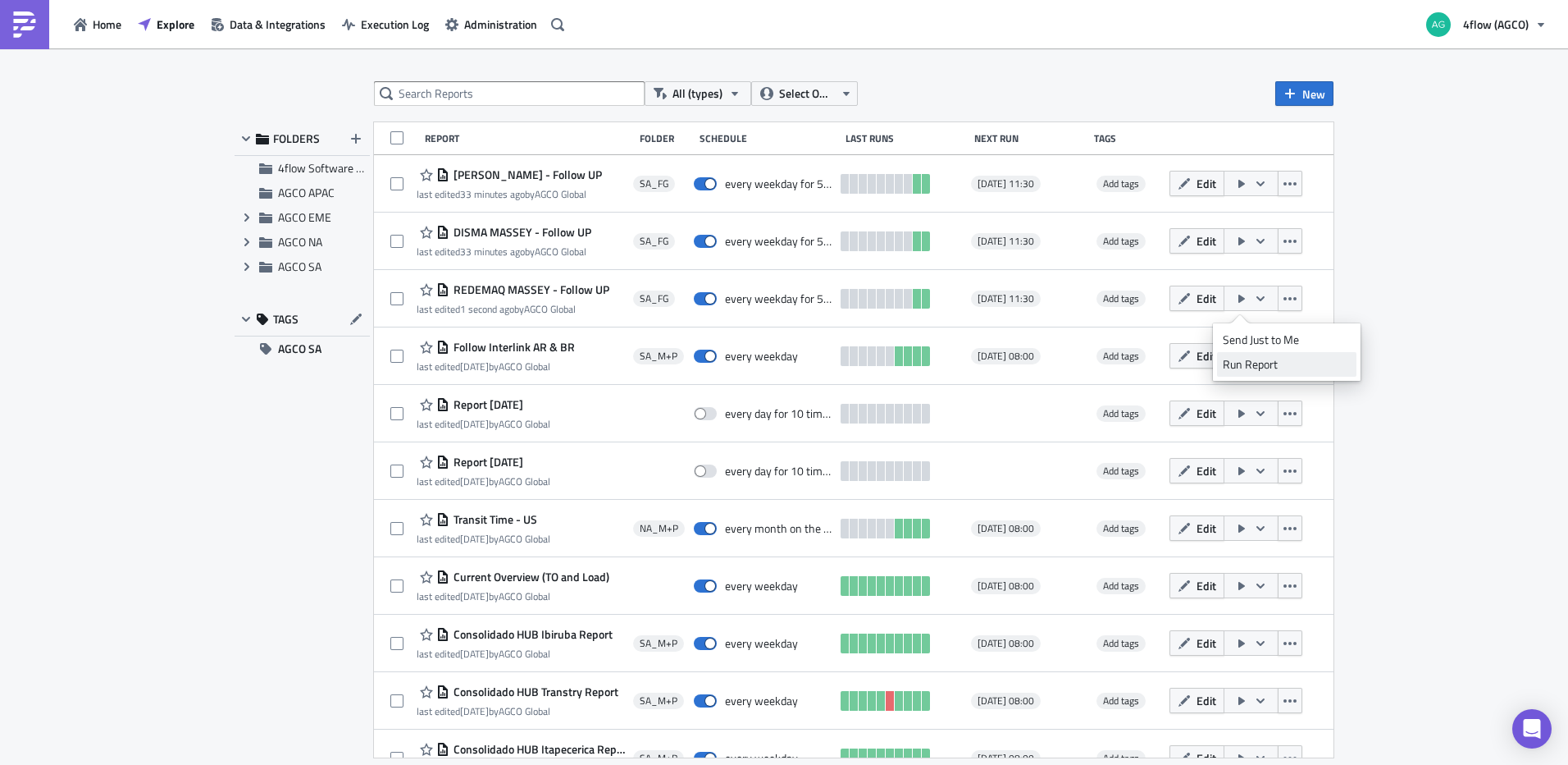
click at [1241, 367] on div "Run Report" at bounding box center [1287, 364] width 128 height 16
